Goal: Transaction & Acquisition: Subscribe to service/newsletter

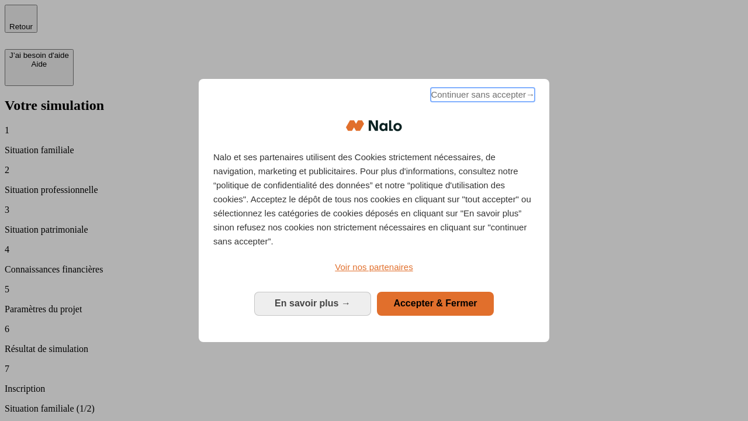
click at [481, 96] on span "Continuer sans accepter →" at bounding box center [483, 95] width 104 height 14
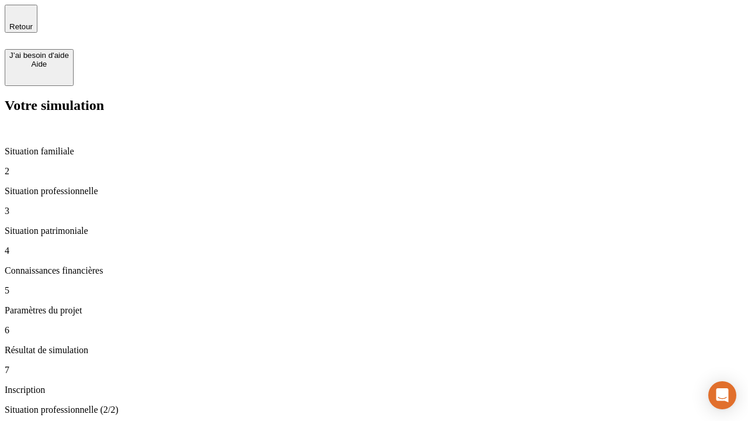
type input "30 000"
type input "40 000"
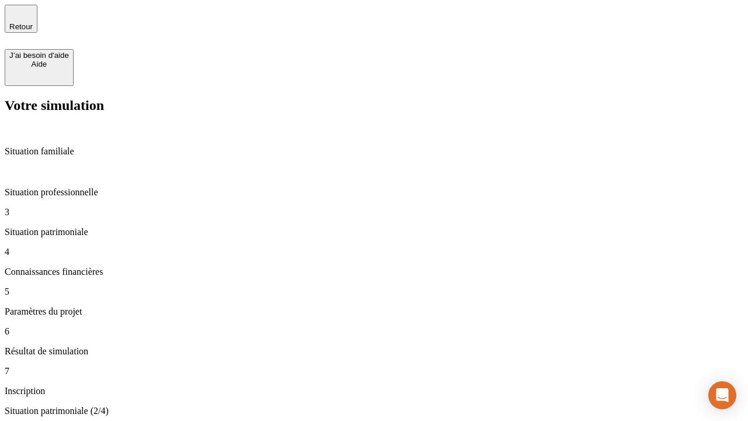
type input "1 100"
type input "20"
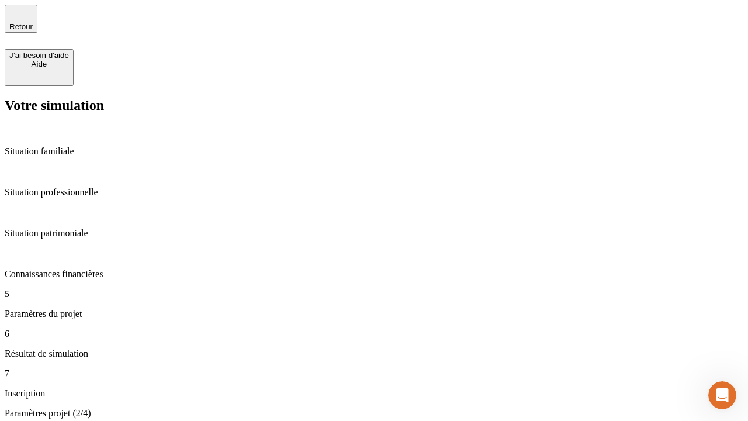
type input "40"
type input "62"
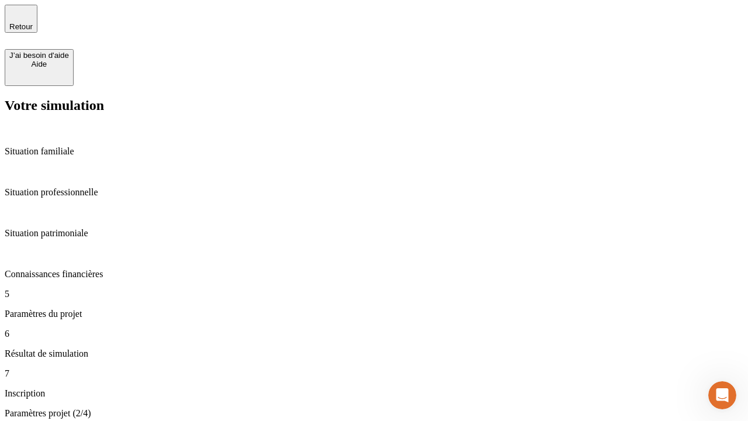
type input "50 000"
type input "640"
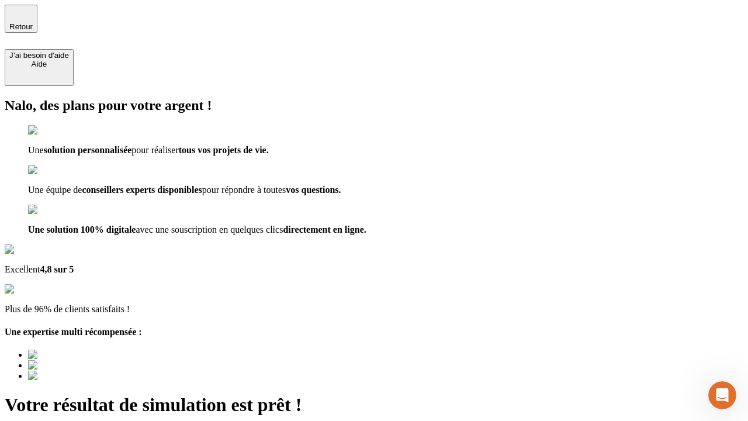
type input "[EMAIL_ADDRESS][DOMAIN_NAME]"
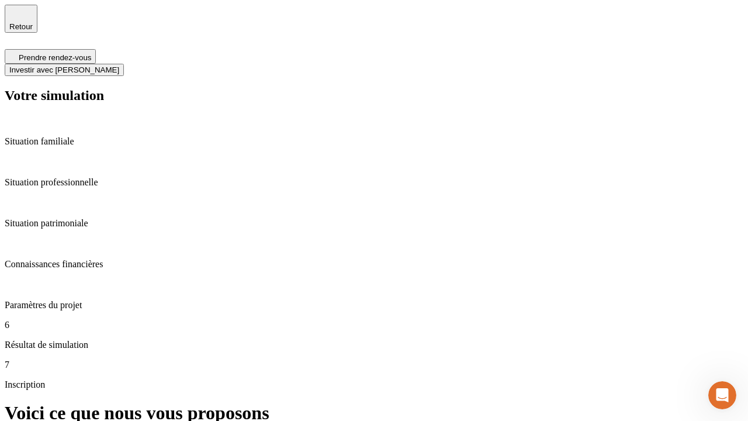
click at [119, 65] on span "Investir avec [PERSON_NAME]" at bounding box center [64, 69] width 110 height 9
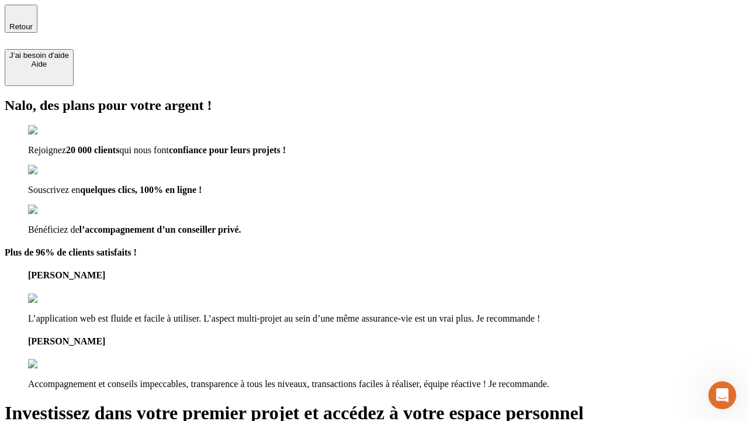
type input "[EMAIL_ADDRESS][DOMAIN_NAME]"
